Goal: Contribute content: Contribute content

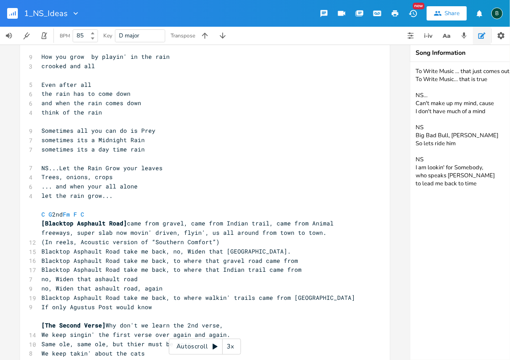
scroll to position [445, 0]
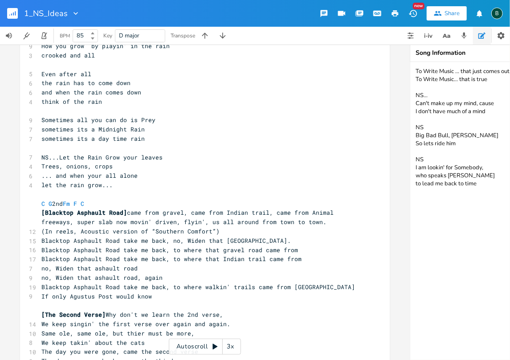
click at [40, 200] on pre "C G 2nd Fm F C" at bounding box center [200, 203] width 321 height 9
click at [40, 202] on pre "C G 2nd Fm F C" at bounding box center [200, 203] width 321 height 9
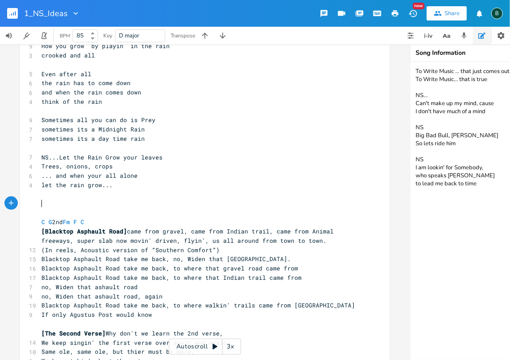
click at [40, 205] on pre "​" at bounding box center [200, 203] width 321 height 9
type textarea "{"
type textarea "[A Red Rose] is for those you love"
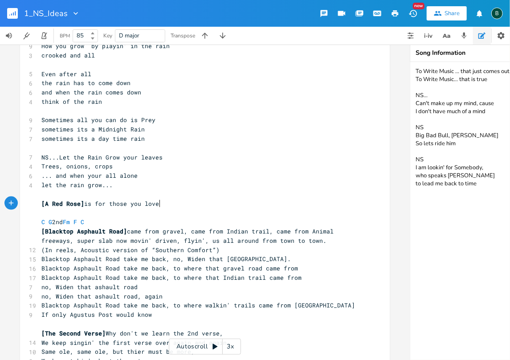
click at [158, 202] on pre "[A Red Rose] is for those you love" at bounding box center [200, 203] width 321 height 9
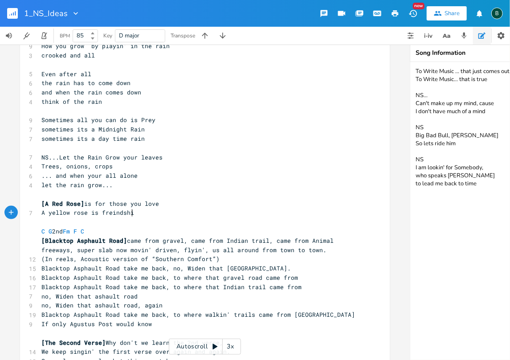
type textarea "A yellow rose is freindship"
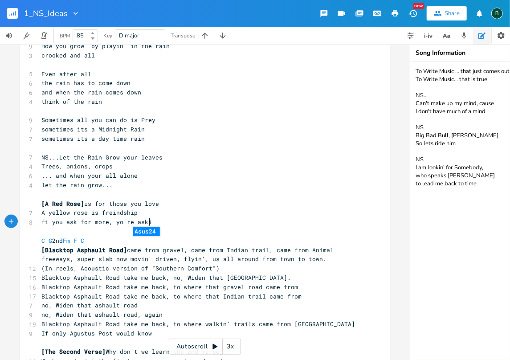
scroll to position [0, 79]
type textarea "fi you ask for more, yo're asking for problems"
click at [118, 222] on span "fi you ask for more, yo're asking for problems" at bounding box center [123, 222] width 164 height 8
type textarea "u"
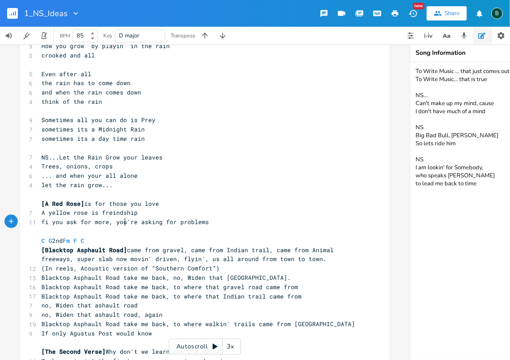
scroll to position [0, 4]
click at [200, 222] on span "fi you ask for more, you're asking for problems" at bounding box center [124, 222] width 167 height 8
click at [202, 222] on span "fi you ask for more, you're asking for problems" at bounding box center [124, 222] width 167 height 8
drag, startPoint x: 45, startPoint y: 221, endPoint x: 31, endPoint y: 222, distance: 14.3
click at [40, 222] on div "11 fi you ask for more, you're asking for problems" at bounding box center [200, 221] width 321 height 9
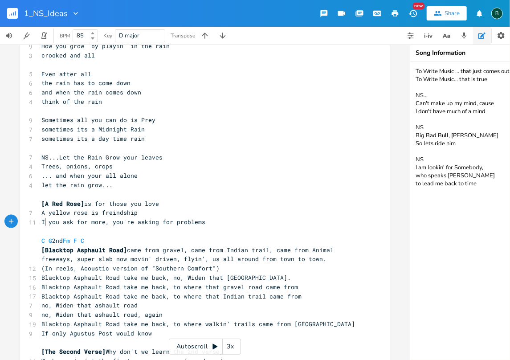
type textarea "IF"
type textarea "f"
drag, startPoint x: 60, startPoint y: 202, endPoint x: 49, endPoint y: 199, distance: 11.4
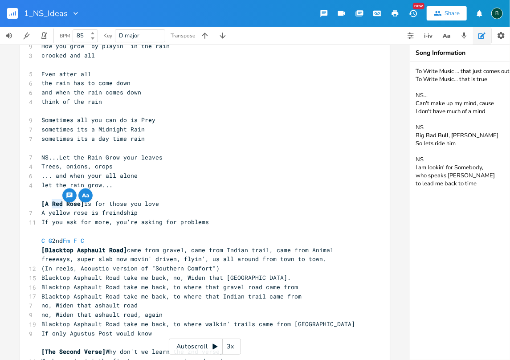
click at [49, 199] on span "[A Red Rose]" at bounding box center [62, 203] width 43 height 8
type textarea "Yellow"
click at [201, 221] on span "If you ask for more, you're asking for problems" at bounding box center [124, 222] width 167 height 8
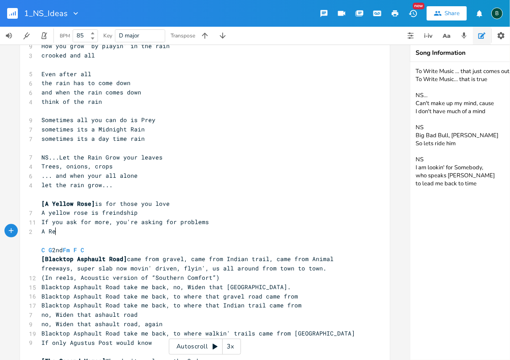
scroll to position [0, 16]
type textarea "A Red Rose"
drag, startPoint x: 166, startPoint y: 202, endPoint x: 95, endPoint y: 202, distance: 70.3
click at [95, 202] on span "[A Yellow Rose] is for those you love" at bounding box center [105, 203] width 128 height 8
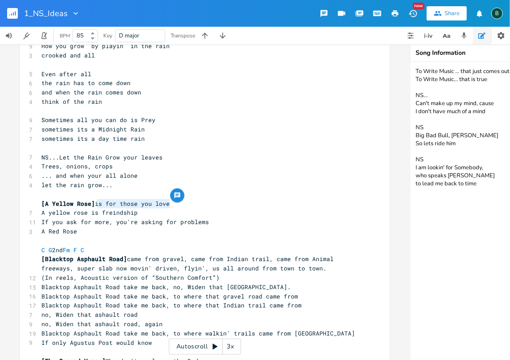
type textarea "is for those you love"
click at [98, 203] on span "[A Yellow Rose] is for those you love" at bounding box center [105, 203] width 128 height 8
type textarea "​"
drag, startPoint x: 98, startPoint y: 203, endPoint x: 170, endPoint y: 202, distance: 71.7
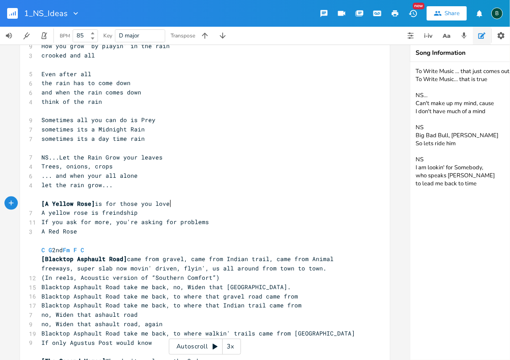
click at [170, 202] on pre "[A Yellow Rose] is for those you love" at bounding box center [200, 203] width 321 height 9
drag, startPoint x: 166, startPoint y: 204, endPoint x: 94, endPoint y: 203, distance: 71.7
click at [94, 203] on span "[A Yellow Rose] is for those you love" at bounding box center [105, 203] width 128 height 8
type textarea "​is for those you love"
click at [73, 231] on span "A Red Rose" at bounding box center [59, 231] width 36 height 8
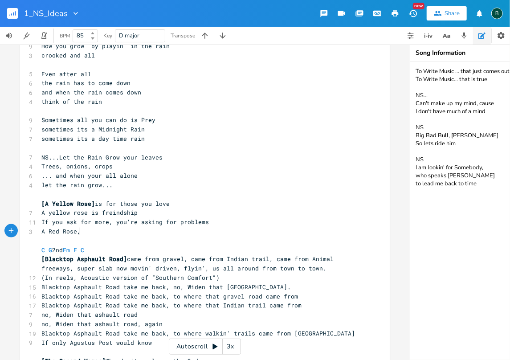
type textarea ","
drag, startPoint x: 56, startPoint y: 231, endPoint x: 45, endPoint y: 230, distance: 10.4
click at [45, 230] on span "A Red Rose, is for those you love" at bounding box center [99, 231] width 117 height 8
type textarea "Blue"
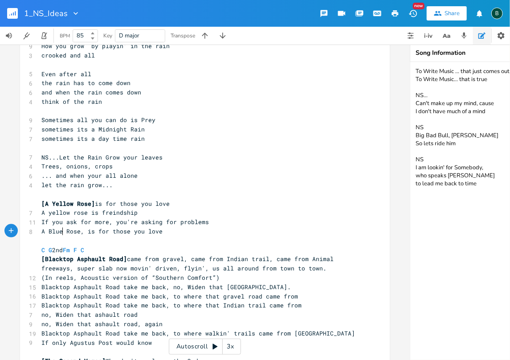
scroll to position [0, 12]
type textarea "is for those you love"
drag, startPoint x: 170, startPoint y: 203, endPoint x: 90, endPoint y: 202, distance: 79.2
click at [90, 202] on pre "[A Yellow Rose] is for those you love" at bounding box center [200, 203] width 321 height 9
click at [202, 222] on pre "If you ask for more, you're asking for problems" at bounding box center [200, 221] width 321 height 9
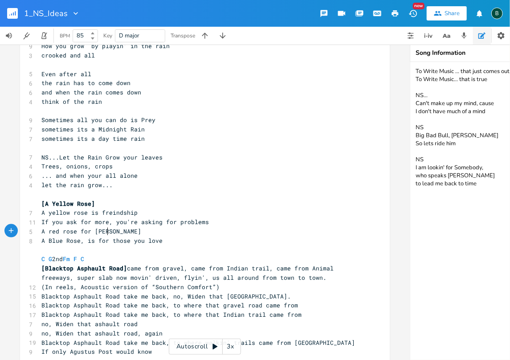
scroll to position [0, 52]
type textarea "A red rose for those who never you kno"
type textarea "ew loved you"
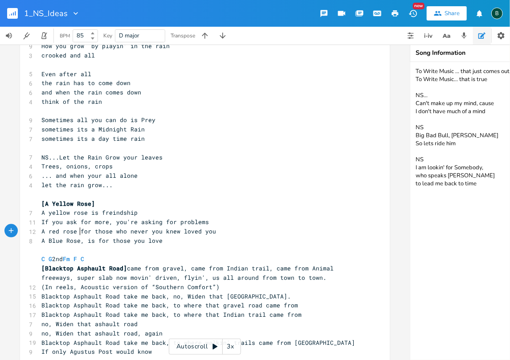
click at [77, 230] on span "A red rose for those who never you knew loved you" at bounding box center [128, 231] width 174 height 8
click at [98, 212] on span "A yellow rose is freindship" at bounding box center [89, 212] width 96 height 8
type textarea "for"
click at [41, 202] on span "[A Yellow Rose]" at bounding box center [67, 203] width 53 height 8
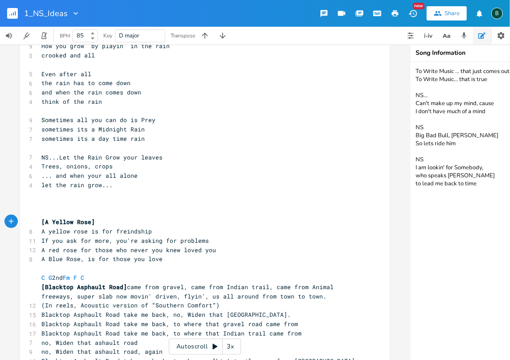
click at [40, 200] on pre "​" at bounding box center [200, 203] width 321 height 9
type textarea "[Some Grains] are wheat, some grains are Rye"
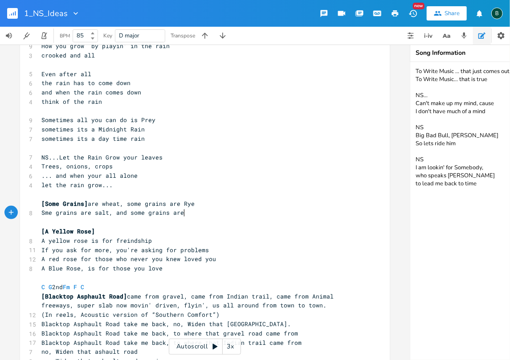
scroll to position [0, 108]
type textarea "Sme grains are salt, and some grains are Sand"
click at [42, 212] on span "Sme grains are salt, and some grains are Sand" at bounding box center [121, 212] width 160 height 8
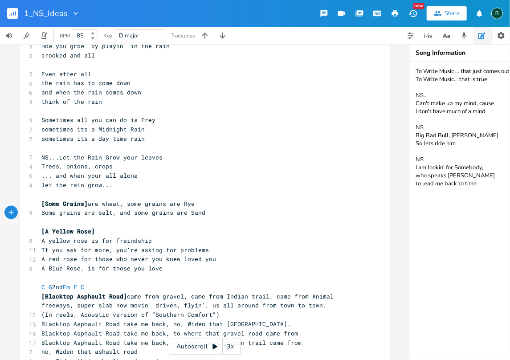
type textarea "o"
